Goal: Find specific page/section: Find specific page/section

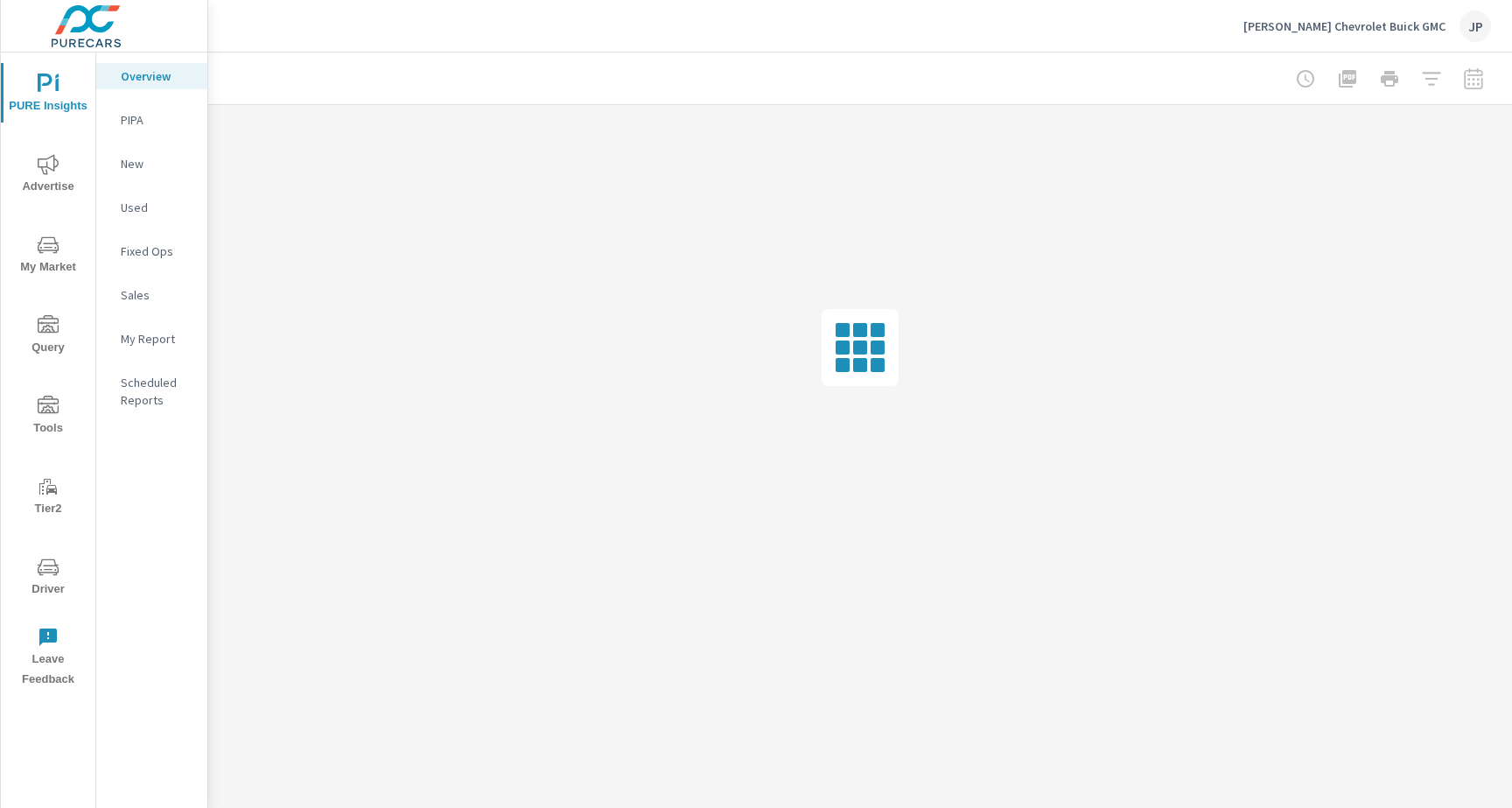
click at [35, 573] on span "Driver" at bounding box center [48, 578] width 84 height 43
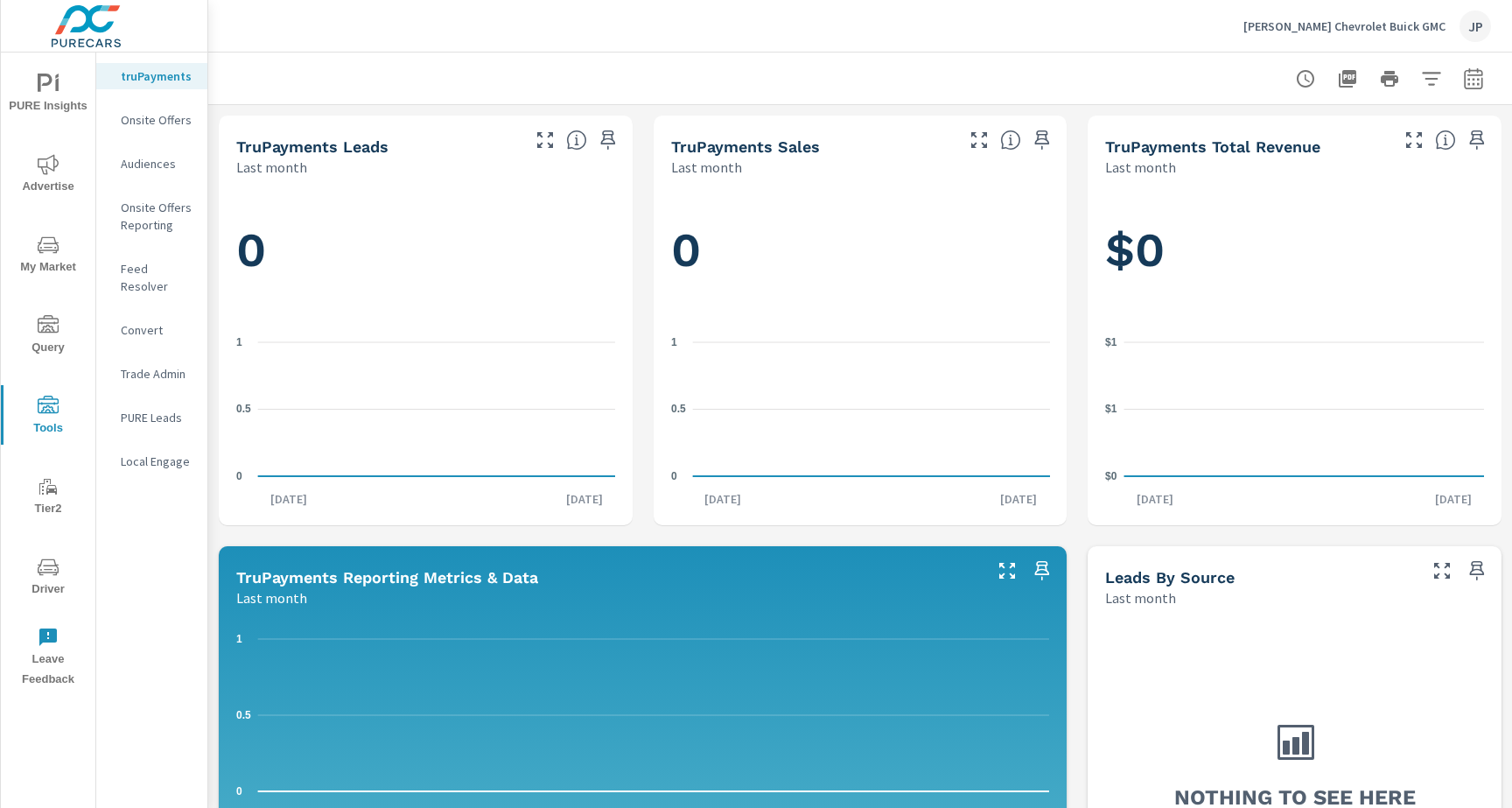
click at [182, 252] on nav "truPayments Onsite Offers Audiences Onsite Offers Reporting Feed Resolver Conve…" at bounding box center [151, 275] width 111 height 446
click at [180, 270] on p "Feed Resolver" at bounding box center [157, 277] width 73 height 35
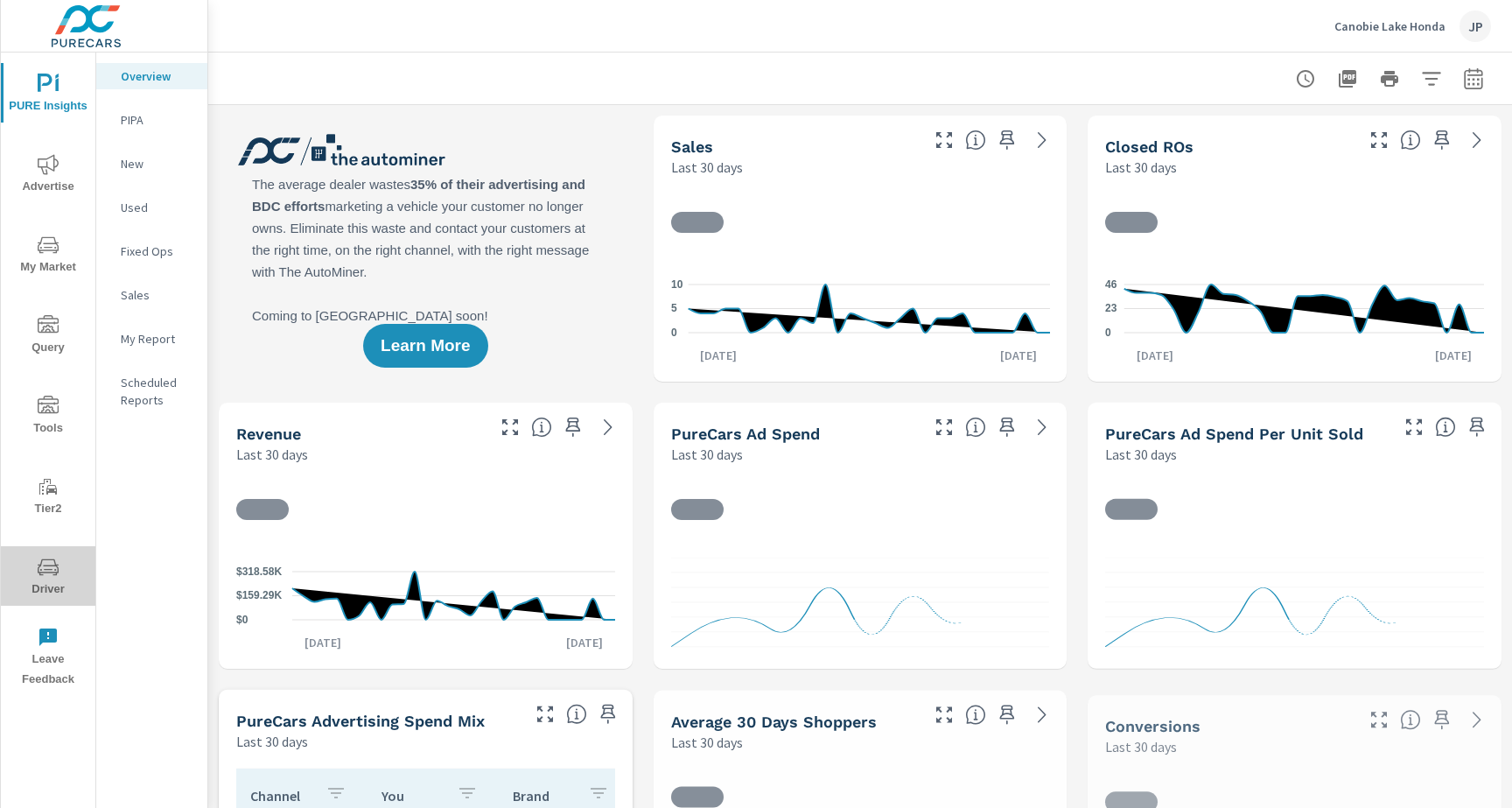
click at [40, 555] on button "Driver" at bounding box center [48, 576] width 95 height 60
